Goal: Communication & Community: Ask a question

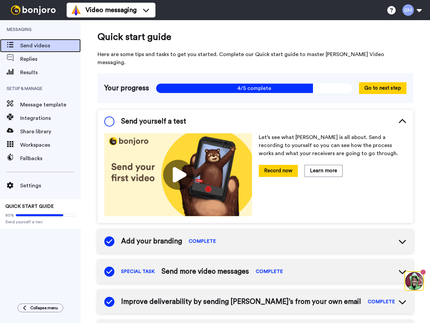
click at [22, 46] on span "Send videos" at bounding box center [50, 46] width 60 height 8
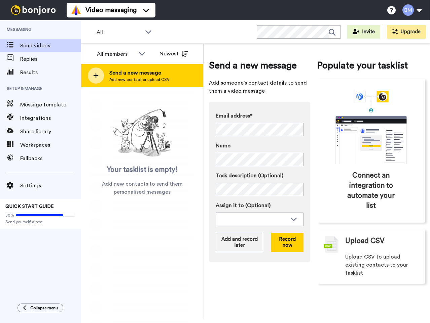
click at [98, 77] on icon at bounding box center [95, 76] width 5 height 6
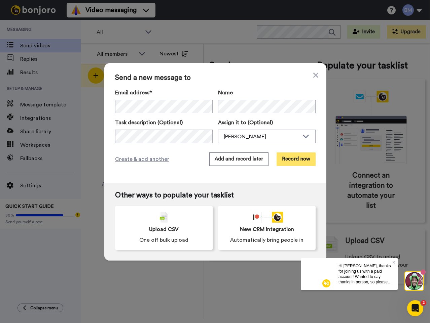
click at [282, 159] on button "Record now" at bounding box center [295, 159] width 39 height 13
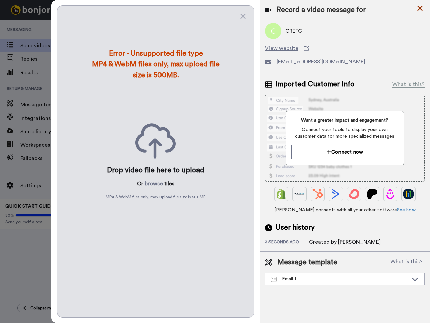
click at [417, 8] on icon at bounding box center [419, 8] width 7 height 8
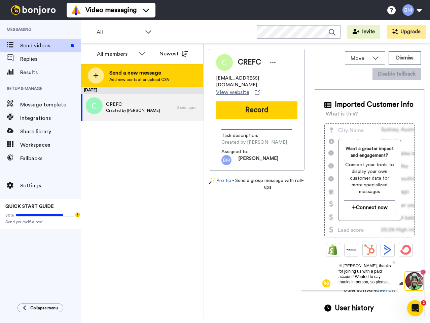
click at [92, 75] on div at bounding box center [96, 76] width 16 height 16
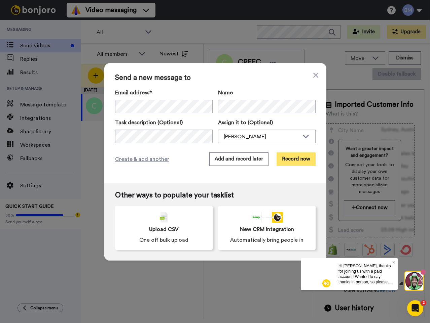
click at [289, 160] on button "Record now" at bounding box center [295, 159] width 39 height 13
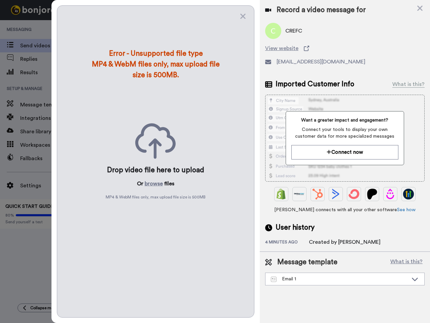
click at [421, 7] on icon at bounding box center [419, 8] width 7 height 8
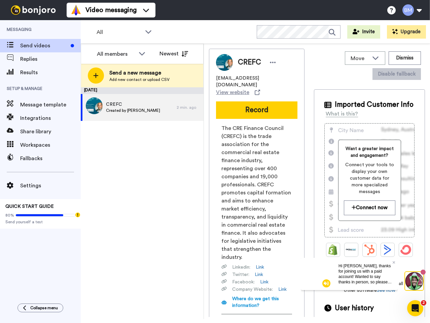
click at [150, 177] on div "August 14 CREFC Created by Brett McDermott 2 min. ago" at bounding box center [142, 203] width 123 height 232
click at [27, 42] on span "Send videos" at bounding box center [44, 46] width 48 height 8
click at [49, 47] on span "Send videos" at bounding box center [44, 46] width 48 height 8
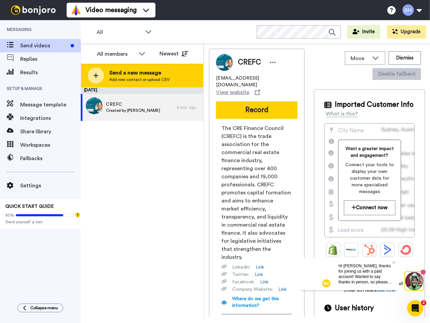
click at [87, 76] on div "Send a new message Add new contact or upload CSV" at bounding box center [142, 76] width 122 height 24
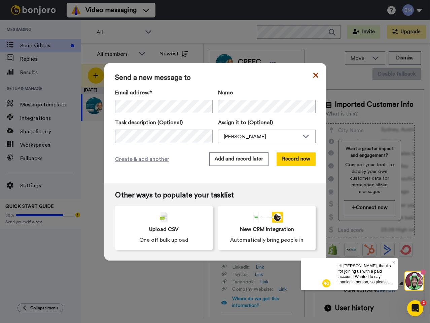
click at [313, 77] on icon at bounding box center [315, 75] width 5 height 8
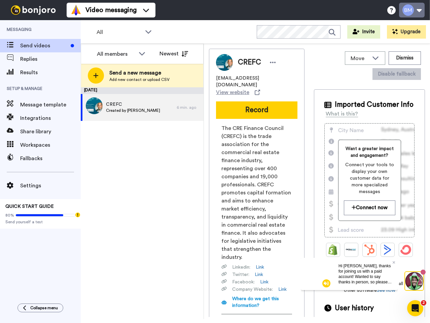
click at [413, 11] on button at bounding box center [412, 10] width 26 height 15
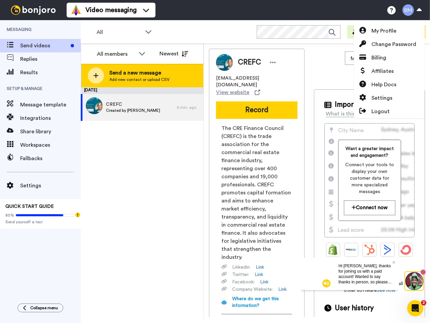
click at [97, 76] on icon at bounding box center [95, 75] width 5 height 5
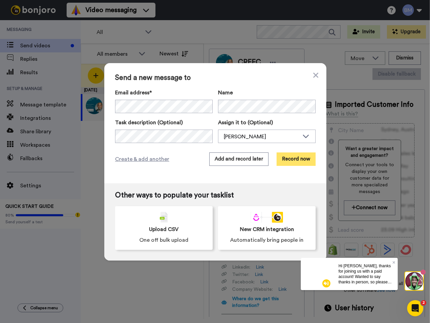
click at [296, 159] on button "Record now" at bounding box center [295, 159] width 39 height 13
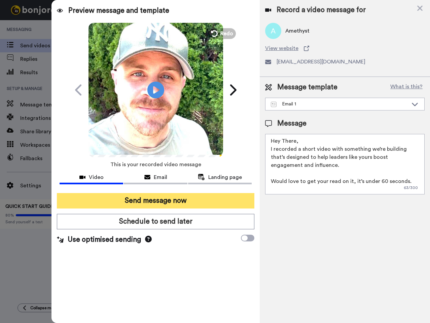
click at [174, 204] on button "Send message now" at bounding box center [155, 200] width 197 height 15
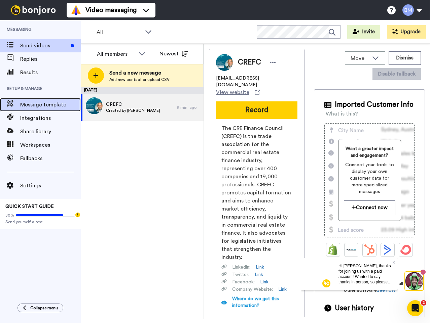
click at [37, 106] on span "Message template" at bounding box center [50, 105] width 60 height 8
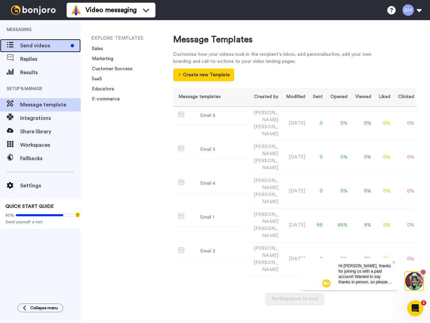
click at [28, 46] on span "Send videos" at bounding box center [44, 46] width 48 height 8
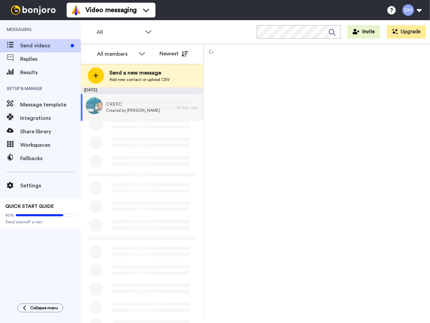
click at [92, 80] on div at bounding box center [96, 76] width 16 height 16
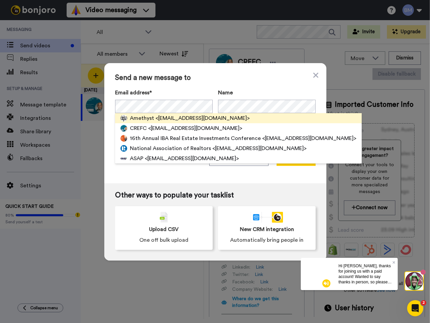
click at [168, 118] on span "<[EMAIL_ADDRESS][DOMAIN_NAME]>" at bounding box center [202, 118] width 94 height 8
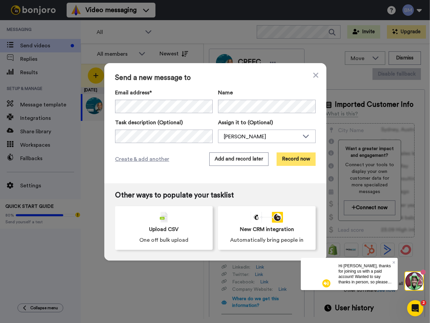
click at [293, 160] on button "Record now" at bounding box center [295, 159] width 39 height 13
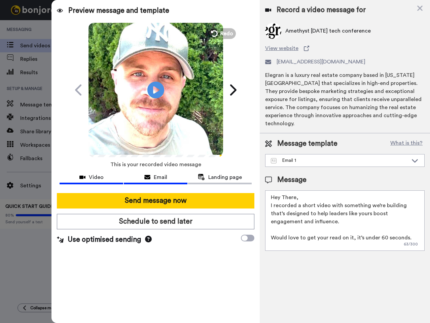
click at [155, 180] on span "Email" at bounding box center [160, 177] width 13 height 8
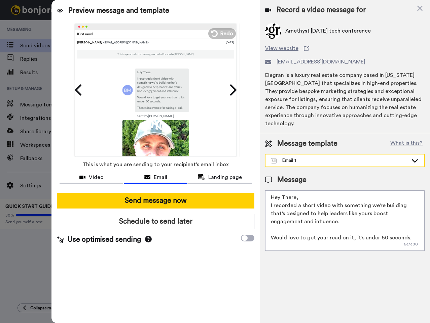
click at [415, 159] on icon at bounding box center [414, 160] width 6 height 3
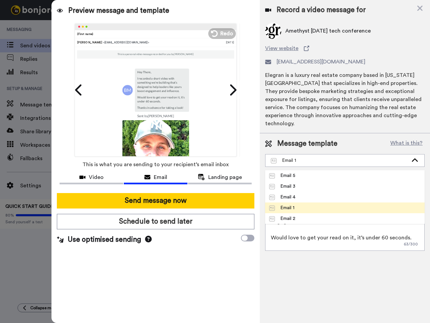
click at [311, 203] on li "Email 1" at bounding box center [344, 208] width 159 height 11
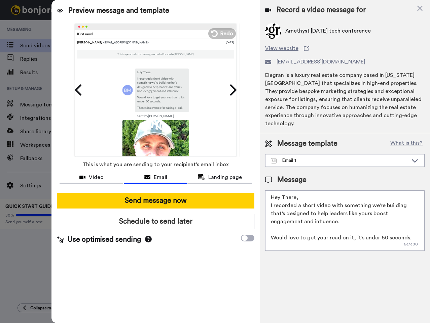
click at [147, 240] on icon at bounding box center [148, 239] width 7 height 7
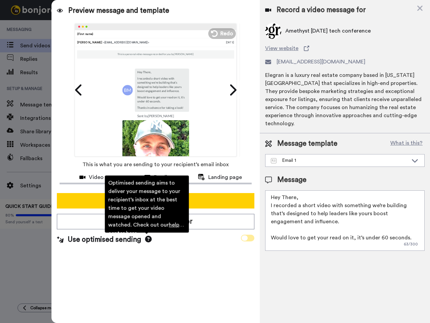
click at [246, 239] on icon at bounding box center [244, 238] width 6 height 5
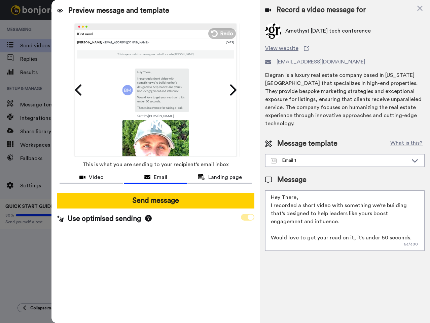
click at [247, 218] on span at bounding box center [247, 217] width 13 height 7
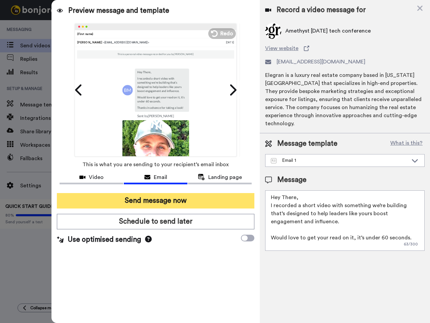
click at [161, 204] on button "Send message now" at bounding box center [155, 200] width 197 height 15
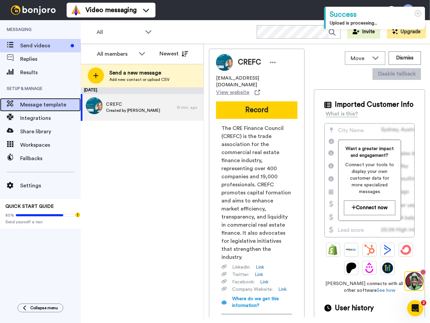
click at [27, 105] on span "Message template" at bounding box center [50, 105] width 60 height 8
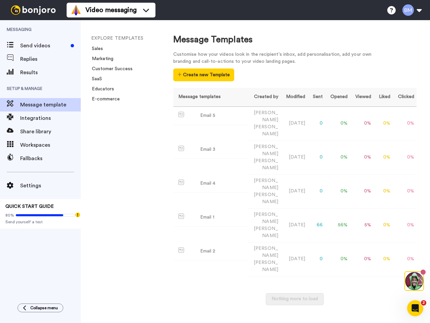
click at [124, 260] on div "EXPLORE TEMPLATES Sales Marketing Customer Success SaaS Educators E-commerce" at bounding box center [120, 171] width 79 height 303
click at [211, 214] on div "Email 1" at bounding box center [207, 217] width 14 height 7
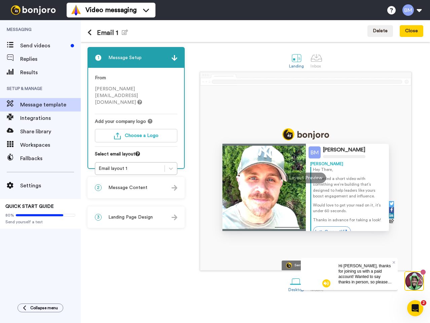
click at [138, 188] on span "Message Content" at bounding box center [127, 188] width 39 height 7
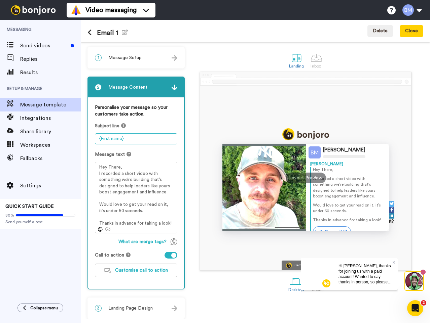
click at [127, 140] on textarea "{First name}" at bounding box center [136, 138] width 82 height 11
click at [159, 155] on div "Message text" at bounding box center [136, 154] width 82 height 7
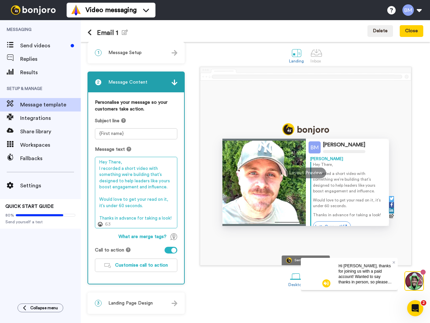
click at [141, 208] on textarea "Hey There, I recorded a short video with something we’re building that’s design…" at bounding box center [136, 193] width 82 height 72
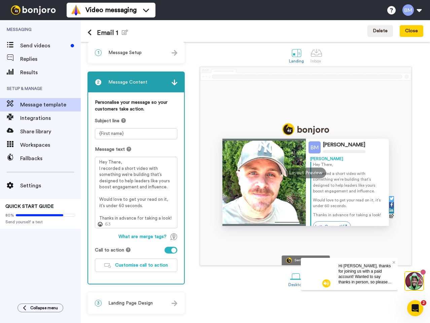
click at [139, 304] on span "Landing Page Design" at bounding box center [130, 303] width 44 height 7
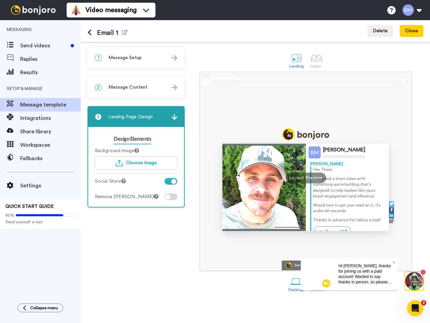
scroll to position [0, 0]
click at [36, 44] on span "Send videos" at bounding box center [44, 46] width 48 height 8
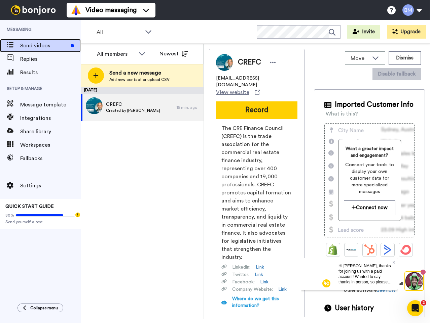
click at [24, 50] on div "Send videos" at bounding box center [40, 45] width 81 height 13
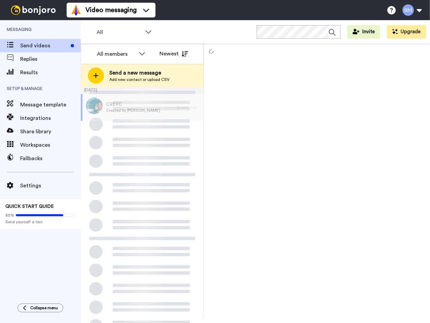
click at [29, 104] on span "Message template" at bounding box center [50, 105] width 60 height 8
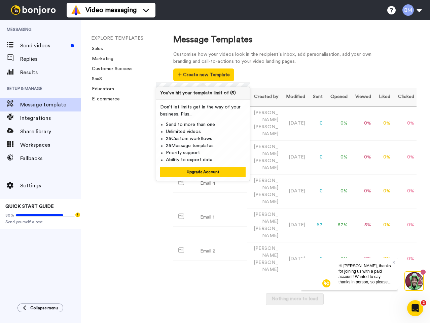
click at [123, 222] on div "EXPLORE TEMPLATES Sales Marketing Customer Success SaaS Educators E-commerce" at bounding box center [120, 171] width 79 height 303
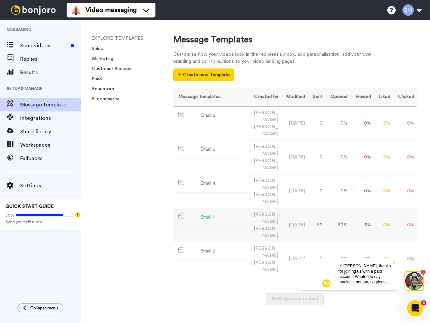
click at [211, 214] on div "Email 1" at bounding box center [207, 217] width 14 height 7
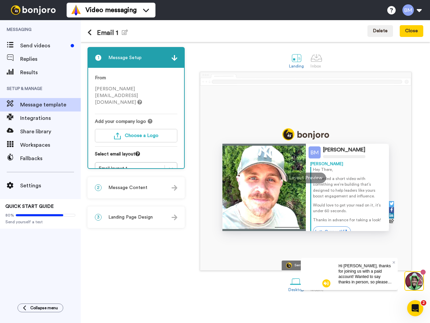
click at [132, 188] on span "Message Content" at bounding box center [127, 188] width 39 height 7
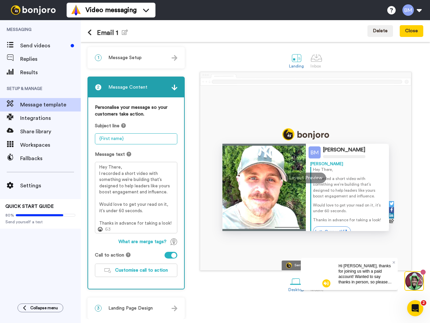
click at [134, 136] on textarea "{First name}" at bounding box center [136, 138] width 82 height 11
drag, startPoint x: 134, startPoint y: 137, endPoint x: 86, endPoint y: 139, distance: 47.8
click at [86, 139] on div "1 Message Setup From brett@brettwmcdermott.com Add your company logo Choose a L…" at bounding box center [255, 180] width 349 height 277
type textarea "["
type textarea "{name}"
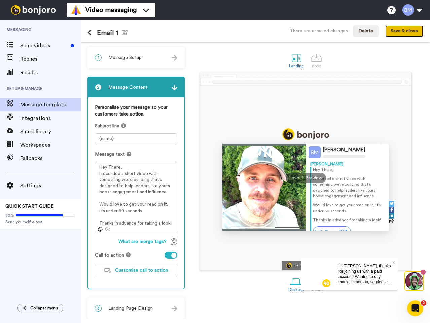
click at [396, 32] on button "Save & close" at bounding box center [404, 31] width 38 height 12
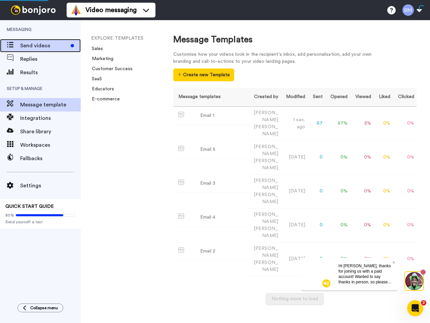
click at [36, 42] on span "Send videos" at bounding box center [44, 46] width 48 height 8
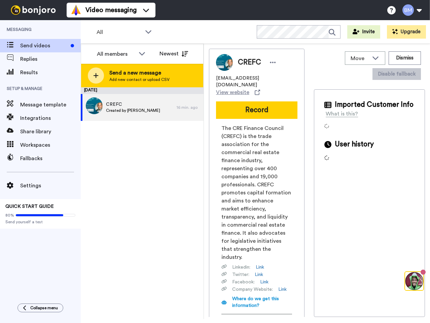
click at [97, 74] on icon at bounding box center [95, 76] width 5 height 6
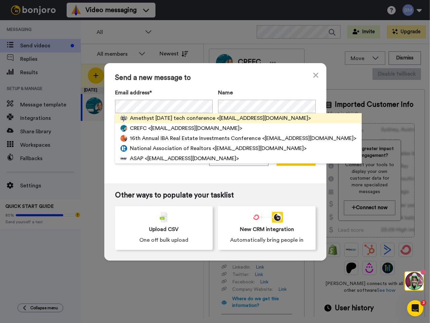
click at [152, 118] on span "Amethyst Noel tech conference" at bounding box center [172, 118] width 85 height 8
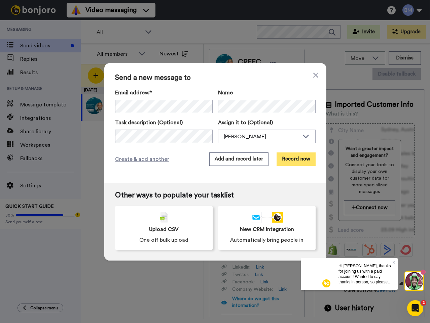
click at [294, 160] on button "Record now" at bounding box center [295, 159] width 39 height 13
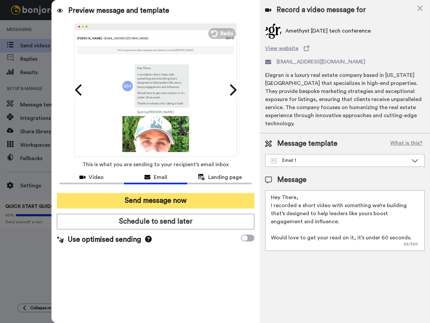
click at [148, 201] on button "Send message now" at bounding box center [155, 200] width 197 height 15
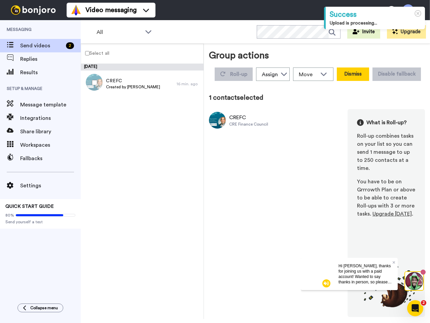
click at [349, 77] on button "Dismiss" at bounding box center [352, 74] width 32 height 13
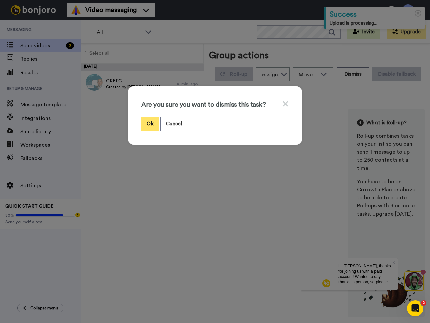
click at [151, 123] on button "Ok" at bounding box center [149, 124] width 17 height 14
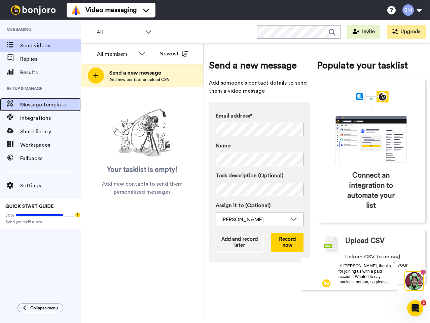
click at [25, 103] on span "Message template" at bounding box center [50, 105] width 60 height 8
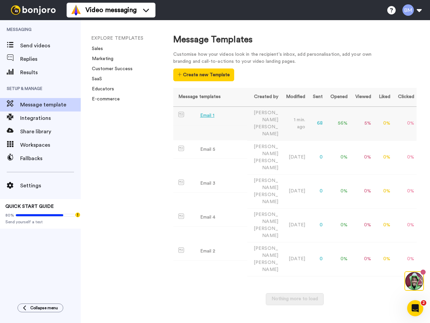
click at [206, 118] on div "Email 1" at bounding box center [207, 115] width 14 height 7
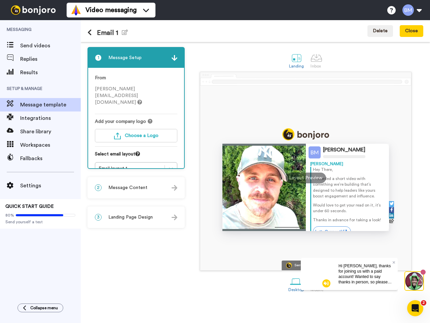
click at [142, 191] on span "Message Content" at bounding box center [127, 188] width 39 height 7
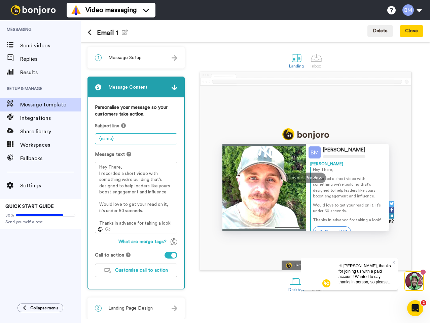
drag, startPoint x: 132, startPoint y: 138, endPoint x: 96, endPoint y: 142, distance: 36.8
click at [96, 142] on textarea "{name}" at bounding box center [136, 138] width 82 height 11
paste textarea "Quick Message for your Team"
type textarea "Quick Message for your Team"
click at [410, 30] on button "Save & close" at bounding box center [404, 31] width 38 height 12
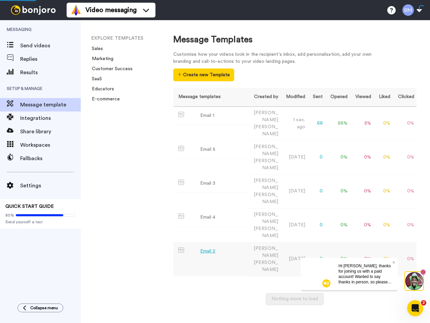
click at [208, 248] on div "Email 2" at bounding box center [207, 251] width 15 height 7
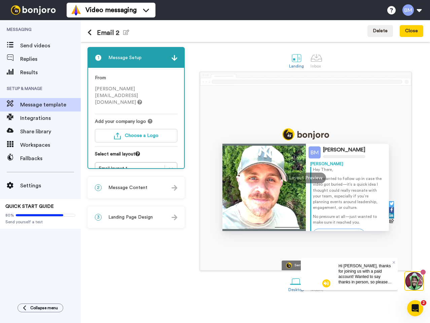
click at [154, 184] on div "2 Message Content" at bounding box center [136, 188] width 96 height 20
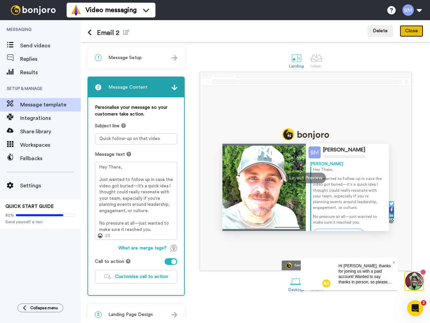
click at [412, 31] on button "Close" at bounding box center [411, 31] width 24 height 12
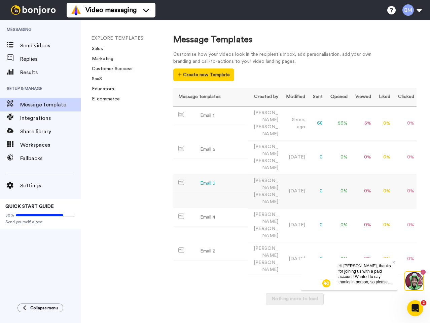
click at [208, 180] on div "Email 3" at bounding box center [207, 183] width 15 height 7
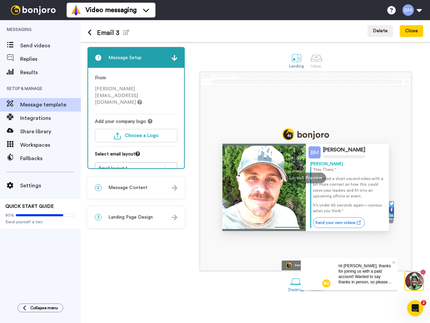
click at [136, 188] on span "Message Content" at bounding box center [127, 188] width 39 height 7
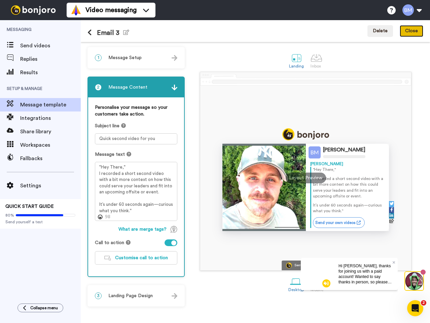
click at [417, 31] on button "Close" at bounding box center [411, 31] width 24 height 12
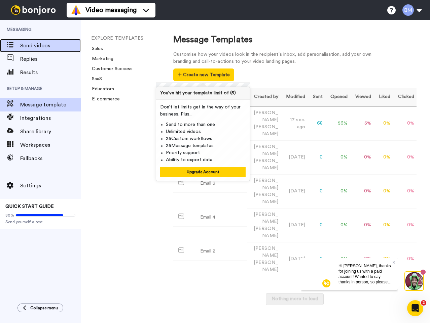
click at [24, 48] on span "Send videos" at bounding box center [50, 46] width 60 height 8
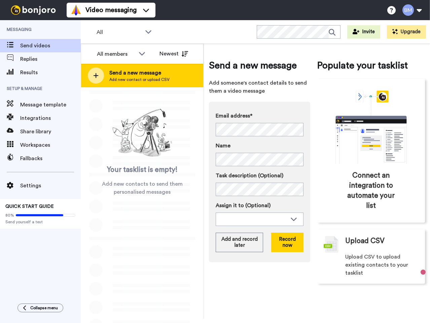
click at [99, 76] on div at bounding box center [96, 76] width 16 height 16
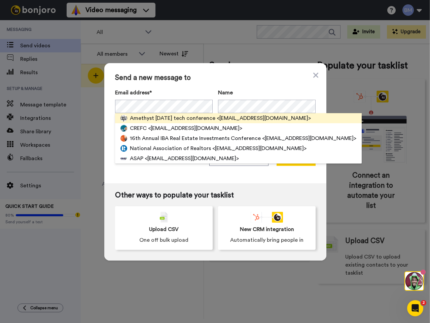
click at [136, 119] on span "Amethyst [DATE] tech conference" at bounding box center [172, 118] width 85 height 8
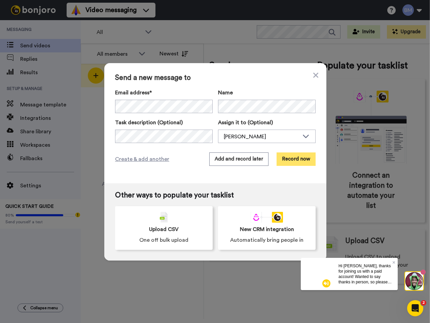
click at [296, 160] on button "Record now" at bounding box center [295, 159] width 39 height 13
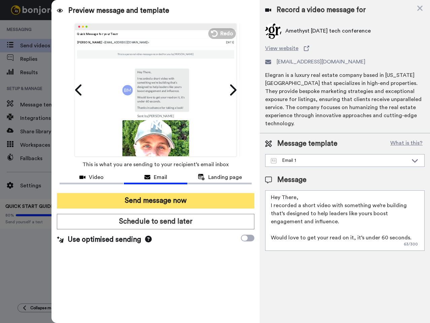
click at [154, 201] on button "Send message now" at bounding box center [155, 200] width 197 height 15
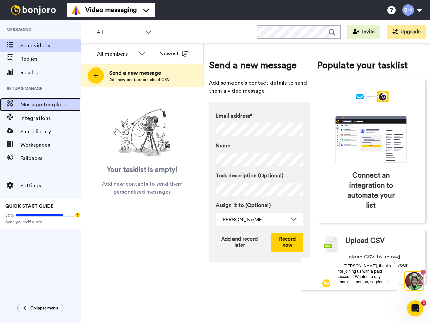
click at [38, 102] on span "Message template" at bounding box center [50, 105] width 60 height 8
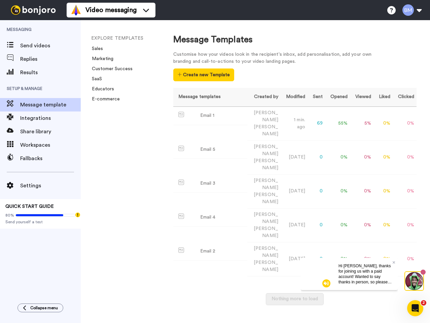
click at [376, 283] on span "Hi [PERSON_NAME], thanks for joining us with a paid account! Wanted to say than…" at bounding box center [364, 287] width 53 height 48
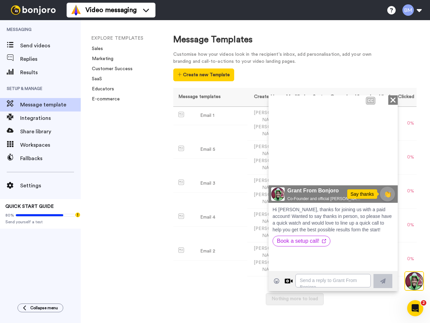
click at [413, 308] on icon "Open Intercom Messenger" at bounding box center [414, 308] width 11 height 11
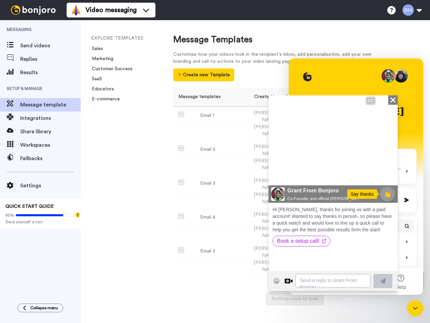
click at [391, 98] on icon "Close" at bounding box center [392, 100] width 7 height 8
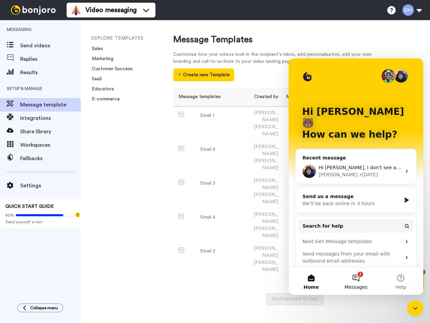
click at [355, 282] on button "2 Messages" at bounding box center [355, 281] width 45 height 27
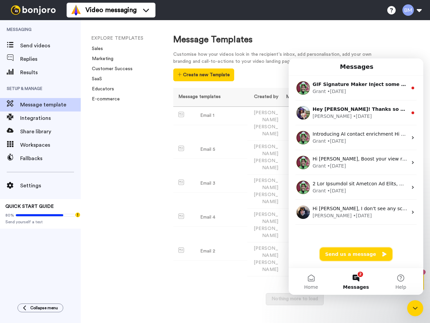
click at [358, 254] on button "Send us a message" at bounding box center [355, 254] width 73 height 13
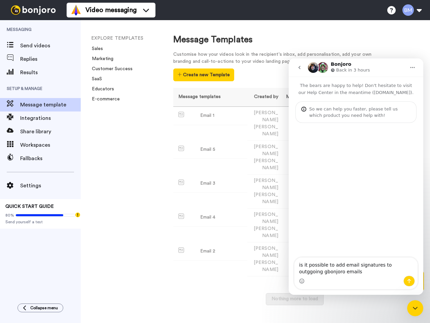
click at [301, 272] on textarea "is it possible to add email signatures to outggoing gbonjoro emails" at bounding box center [355, 267] width 123 height 18
click at [391, 268] on textarea "is it possible to add email signatures to outggoing bonjoro emails" at bounding box center [355, 267] width 123 height 18
type textarea "is it possible to add email signatures to outgoing bonjoro emails"
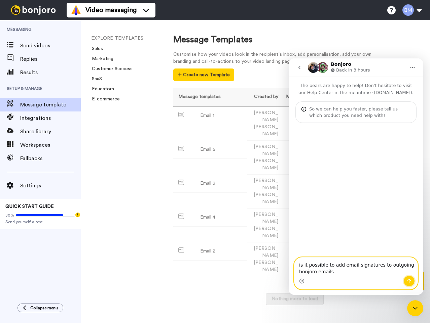
click at [410, 281] on icon "Send a message…" at bounding box center [409, 281] width 4 height 4
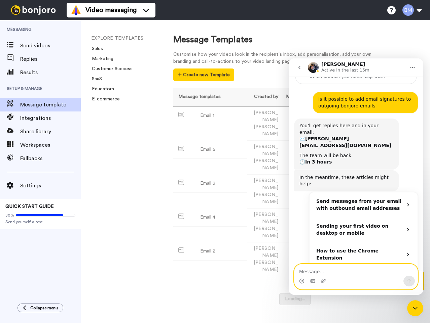
scroll to position [85, 0]
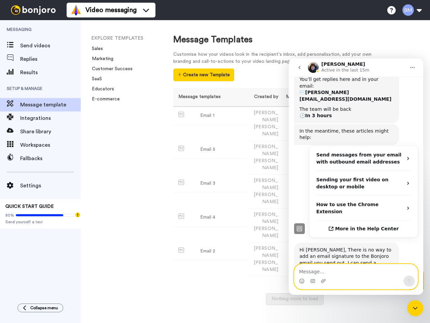
click at [355, 273] on textarea "Message…" at bounding box center [355, 269] width 123 height 11
click at [322, 272] on textarea "okay thankk you" at bounding box center [355, 269] width 123 height 11
type textarea "okay thank you"
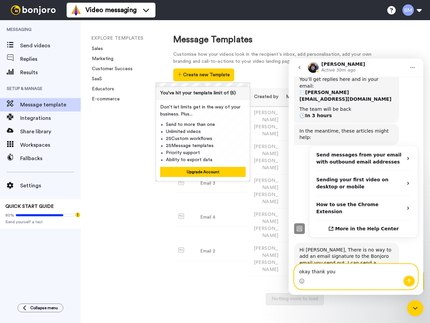
click at [410, 283] on icon "Send a message…" at bounding box center [408, 281] width 5 height 5
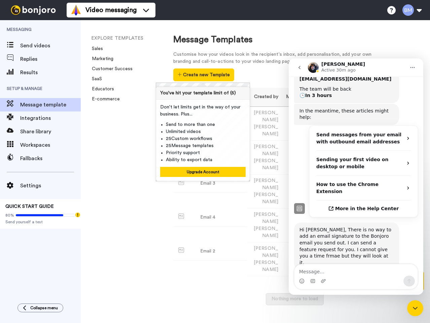
click at [301, 70] on icon "go back" at bounding box center [298, 67] width 5 height 5
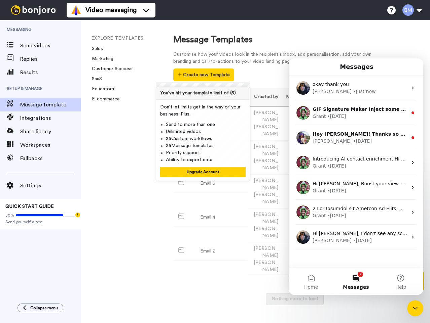
scroll to position [0, 0]
click at [358, 40] on div "Message Templates" at bounding box center [294, 40] width 243 height 12
